Goal: Navigation & Orientation: Find specific page/section

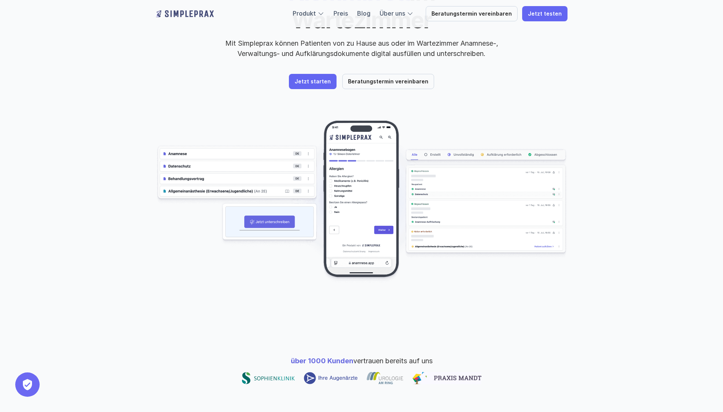
click at [361, 147] on img at bounding box center [361, 202] width 411 height 164
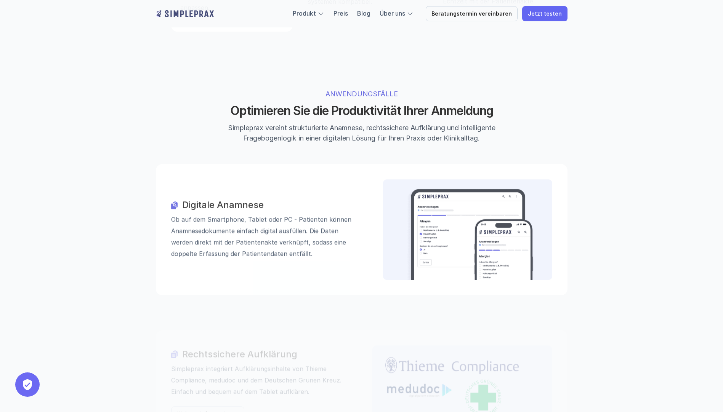
scroll to position [724, 0]
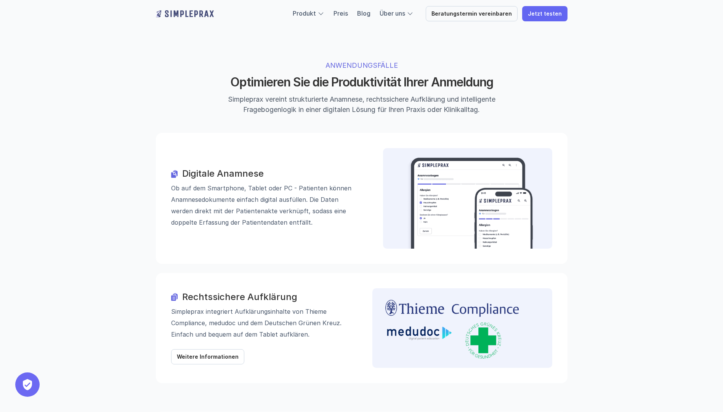
click at [445, 157] on img at bounding box center [469, 202] width 129 height 91
click at [208, 193] on div "Digitale Anamnese Ob auf dem Smartphone, Tablet oder PC - Patienten können Anam…" at bounding box center [361, 198] width 411 height 131
click at [416, 168] on img at bounding box center [469, 202] width 129 height 91
drag, startPoint x: 475, startPoint y: 136, endPoint x: 693, endPoint y: 62, distance: 229.9
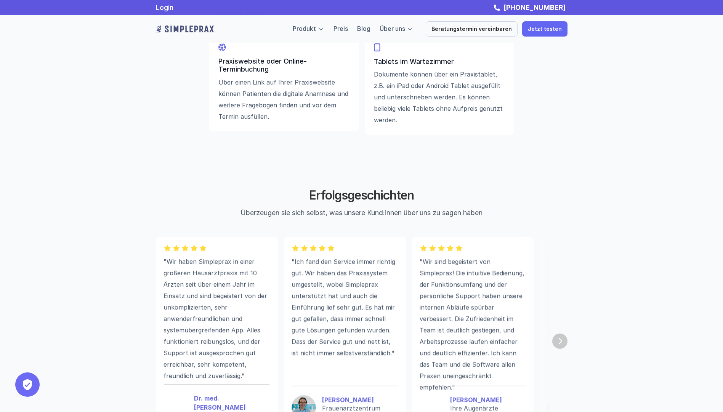
scroll to position [1817, 0]
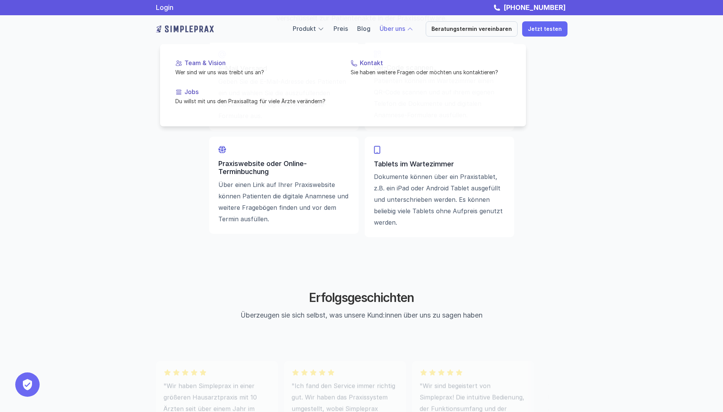
click at [394, 27] on link "Über uns" at bounding box center [392, 29] width 26 height 8
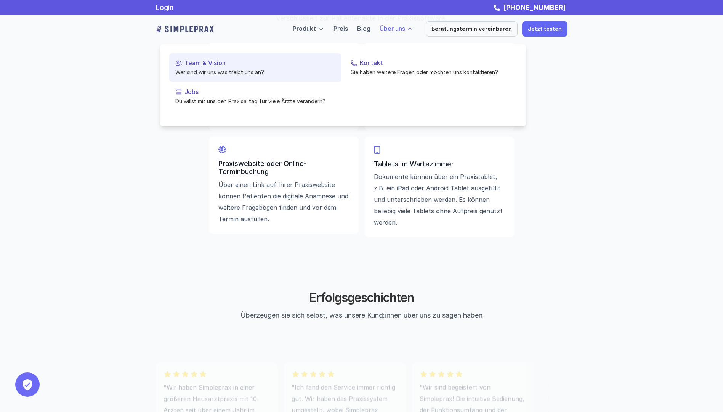
click at [214, 64] on p "Team & Vision" at bounding box center [259, 62] width 151 height 7
